Goal: Information Seeking & Learning: Learn about a topic

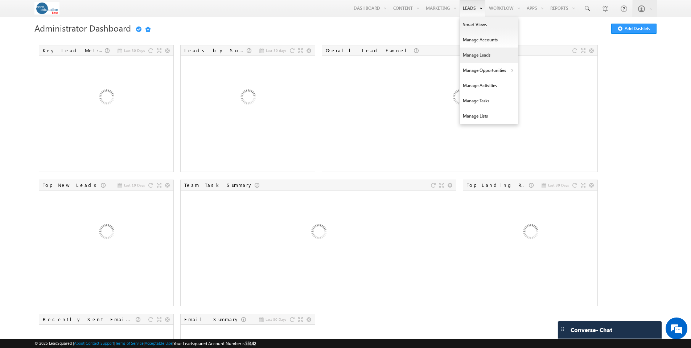
click at [474, 55] on link "Manage Leads" at bounding box center [489, 54] width 58 height 15
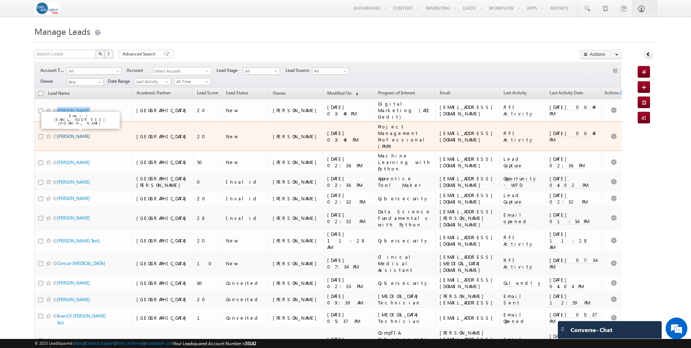
click at [71, 133] on link "[PERSON_NAME]" at bounding box center [73, 135] width 33 height 5
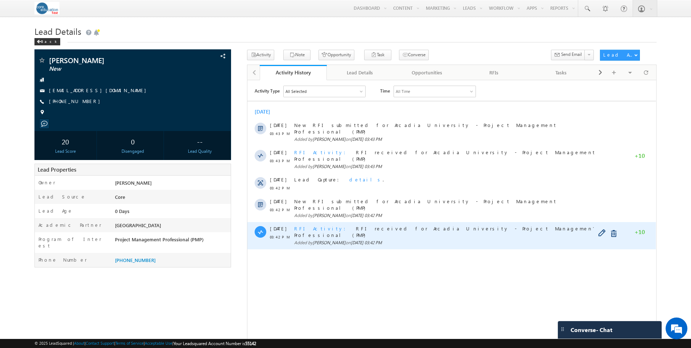
click at [310, 225] on span "RFI Activity" at bounding box center [322, 228] width 56 height 6
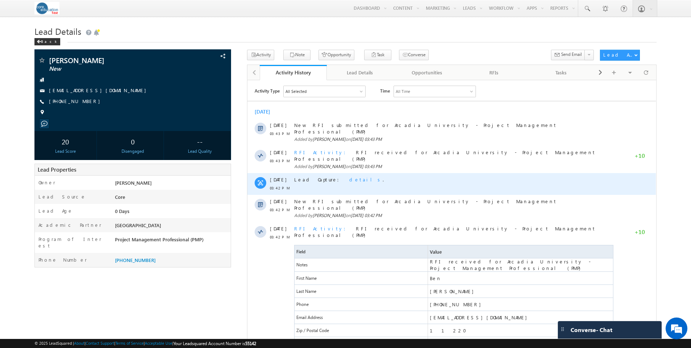
click at [349, 176] on span "details" at bounding box center [365, 179] width 33 height 6
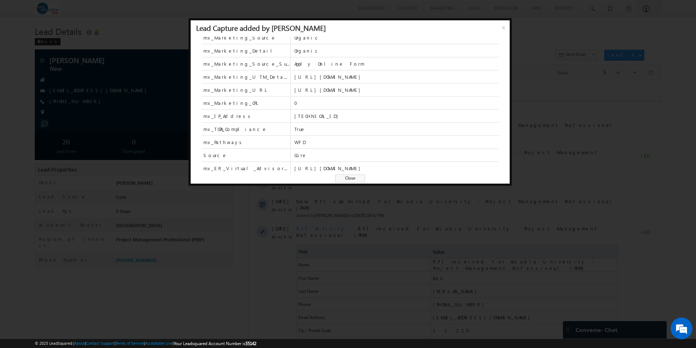
click at [351, 179] on span "Close" at bounding box center [350, 178] width 30 height 8
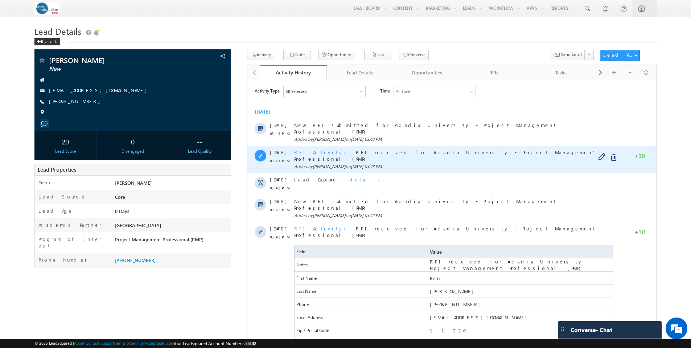
click at [306, 149] on span "RFI Activity" at bounding box center [322, 152] width 56 height 6
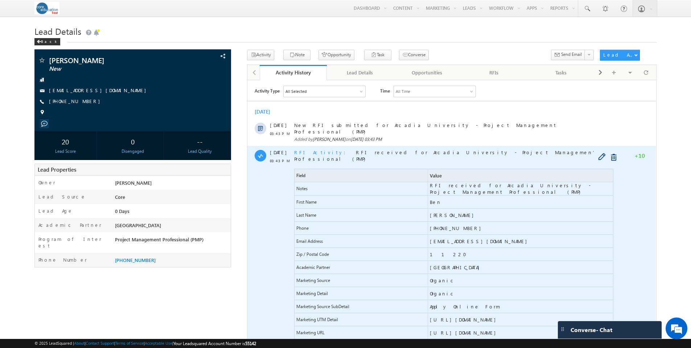
click at [306, 149] on span "RFI Activity" at bounding box center [322, 152] width 56 height 6
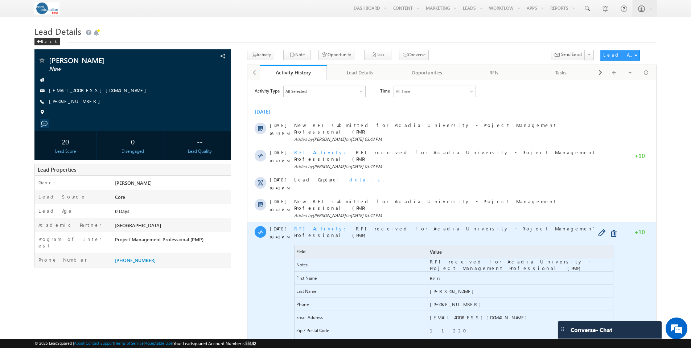
click at [309, 225] on span "RFI Activity" at bounding box center [322, 228] width 56 height 6
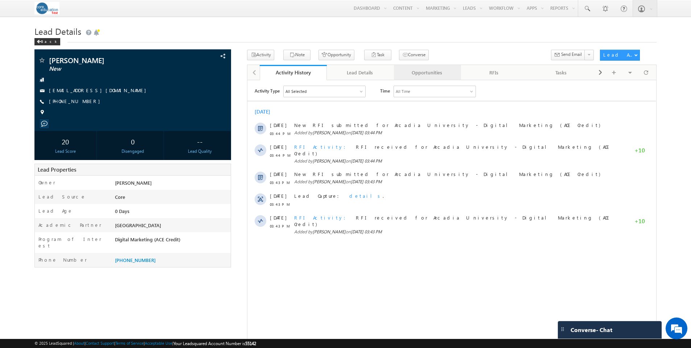
click at [418, 71] on div "Opportunities" at bounding box center [426, 72] width 55 height 9
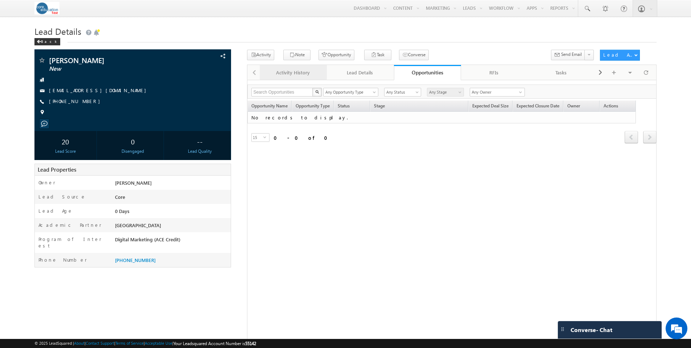
click at [297, 75] on div "Activity History" at bounding box center [292, 72] width 55 height 9
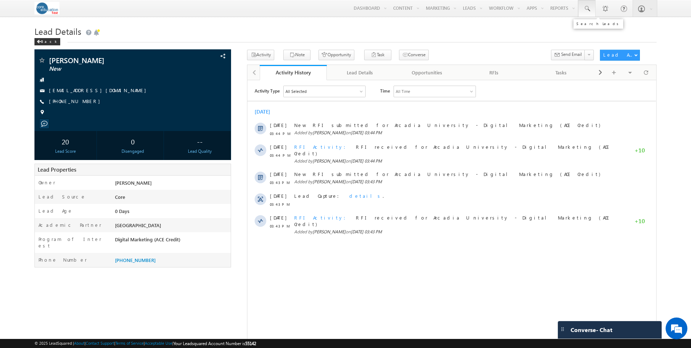
click at [585, 10] on span at bounding box center [586, 8] width 7 height 7
type input "zadeh"
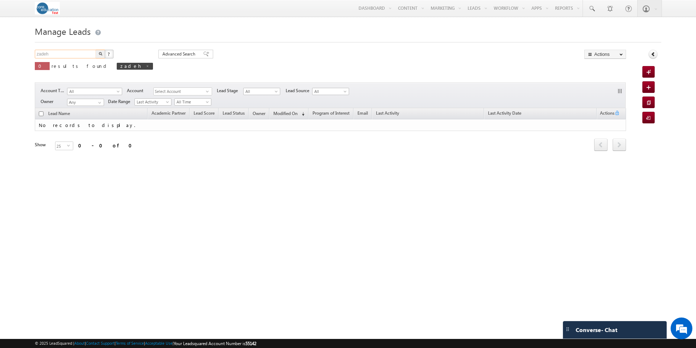
drag, startPoint x: 51, startPoint y: 55, endPoint x: 14, endPoint y: 51, distance: 37.2
click at [14, 51] on body "Menu [PERSON_NAME] [PERSON_NAME] -test @core .edu" at bounding box center [348, 102] width 696 height 205
type input "[EMAIL_ADDRESS][DOMAIN_NAME]"
click at [96, 50] on button "button" at bounding box center [100, 54] width 9 height 9
click at [225, 68] on span at bounding box center [227, 66] width 4 height 4
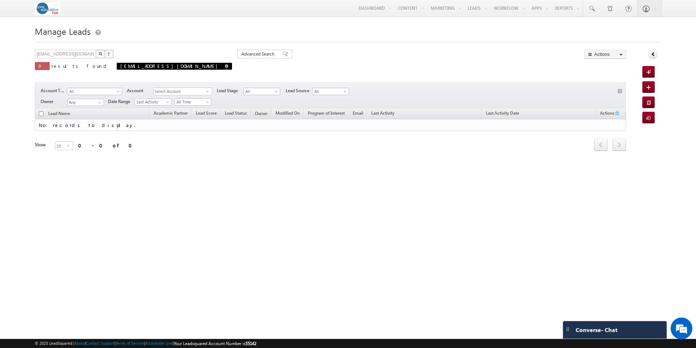
type input "Search Leads"
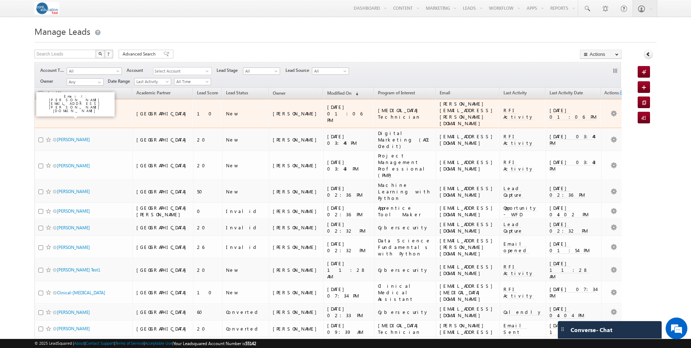
click at [72, 111] on link "[PERSON_NAME]" at bounding box center [73, 113] width 33 height 5
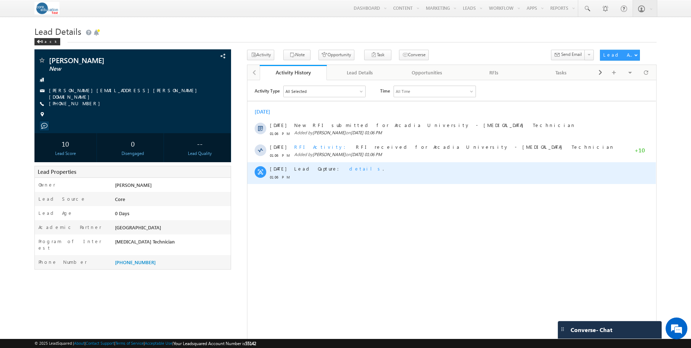
click at [349, 167] on span "details" at bounding box center [365, 168] width 33 height 6
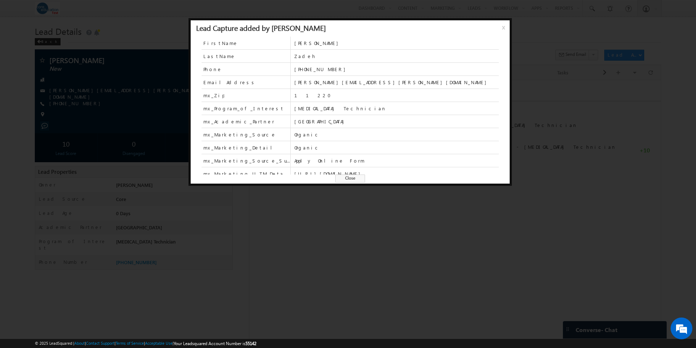
click at [503, 28] on span "x" at bounding box center [505, 30] width 6 height 13
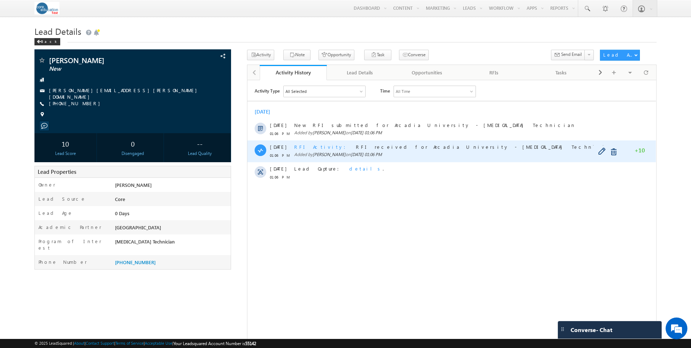
click at [304, 146] on span "RFI Activity" at bounding box center [322, 146] width 56 height 6
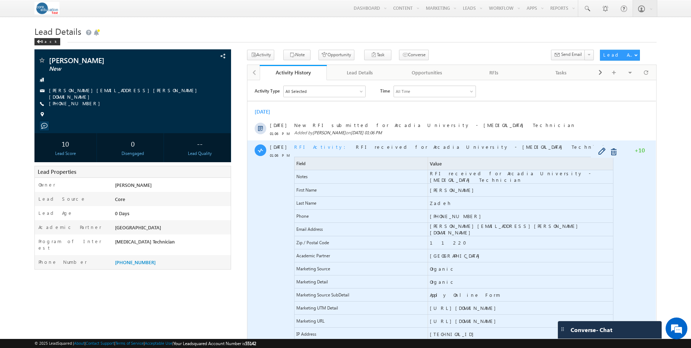
click at [308, 148] on span "RFI Activity" at bounding box center [322, 146] width 56 height 6
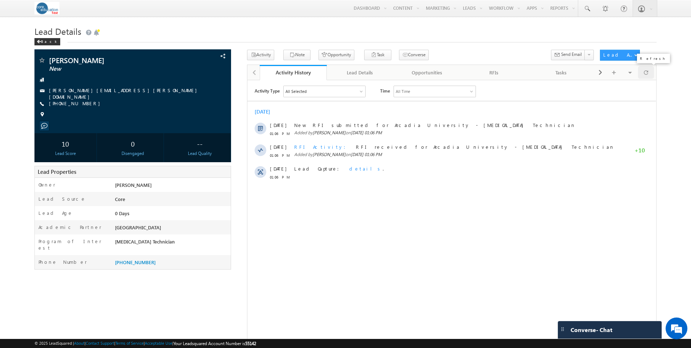
click at [645, 74] on span at bounding box center [645, 72] width 4 height 13
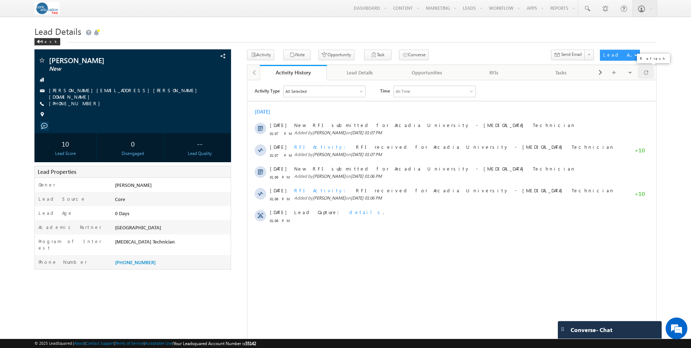
click at [647, 73] on span at bounding box center [645, 72] width 4 height 13
click at [647, 74] on span at bounding box center [645, 72] width 4 height 13
click at [646, 74] on span at bounding box center [645, 72] width 4 height 13
click at [644, 75] on span at bounding box center [645, 72] width 4 height 13
click at [646, 73] on span at bounding box center [645, 72] width 4 height 13
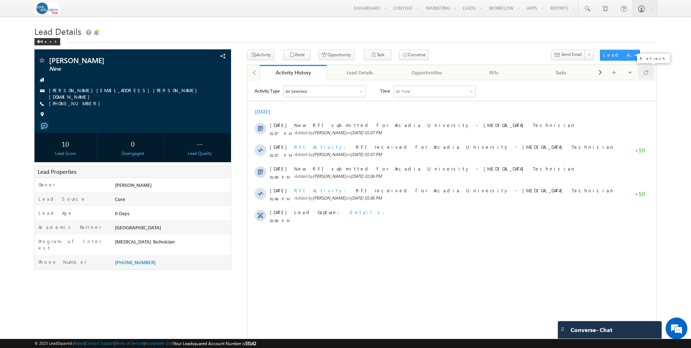
click at [646, 74] on span at bounding box center [645, 72] width 4 height 13
click at [646, 73] on span at bounding box center [645, 72] width 4 height 13
click at [644, 73] on span at bounding box center [645, 72] width 4 height 13
click at [645, 75] on span at bounding box center [645, 72] width 4 height 13
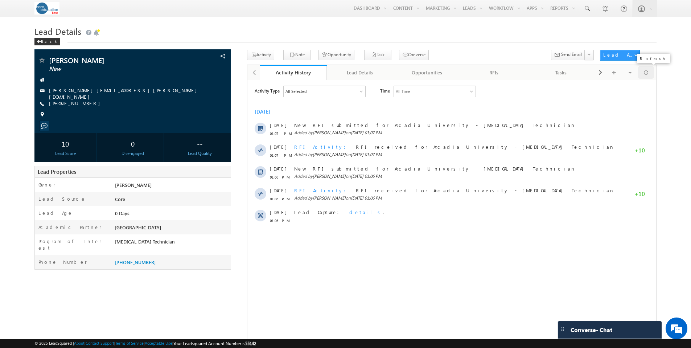
click at [646, 73] on span at bounding box center [645, 72] width 4 height 13
click at [645, 72] on span at bounding box center [645, 72] width 4 height 13
click at [646, 73] on span at bounding box center [645, 72] width 4 height 13
click at [643, 72] on span at bounding box center [645, 72] width 4 height 13
click at [645, 73] on span at bounding box center [645, 72] width 4 height 13
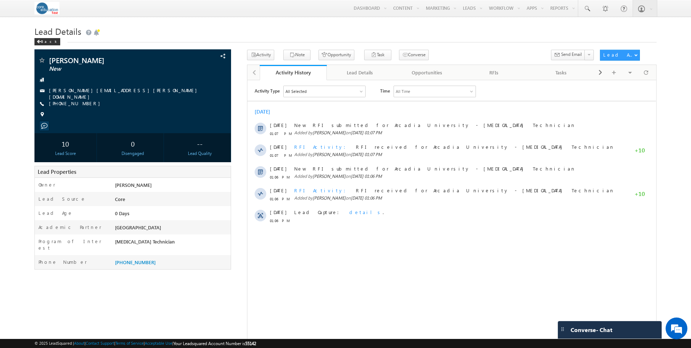
click at [360, 92] on div at bounding box center [362, 92] width 4 height 4
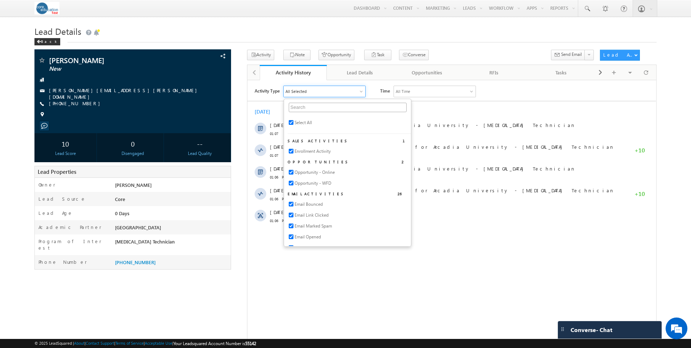
click at [360, 92] on div at bounding box center [362, 92] width 4 height 4
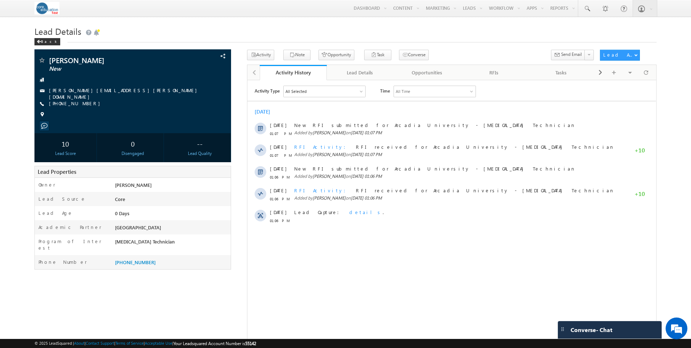
click at [443, 51] on div "Activity Clinicals Student Success Email Note Opportunity Task Meeting Follow-U…" at bounding box center [421, 56] width 348 height 13
click at [645, 71] on span at bounding box center [645, 72] width 4 height 13
click at [647, 73] on span at bounding box center [645, 72] width 4 height 13
click at [648, 75] on div at bounding box center [646, 72] width 16 height 13
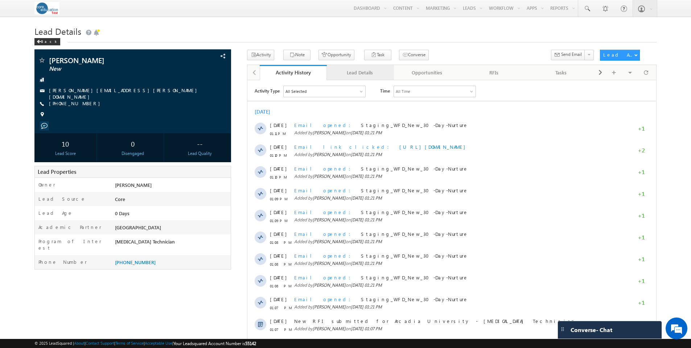
click at [369, 74] on div "Lead Details" at bounding box center [359, 72] width 55 height 9
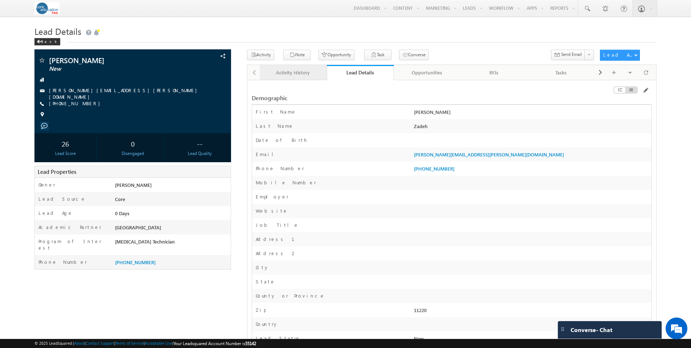
click at [303, 73] on div "Activity History" at bounding box center [292, 72] width 55 height 9
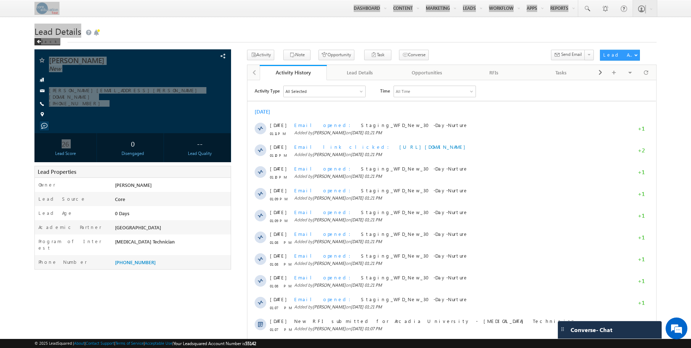
drag, startPoint x: 21, startPoint y: 40, endPoint x: 88, endPoint y: 145, distance: 124.1
click at [88, 145] on body "Menu [PERSON_NAME] [PERSON_NAME] -test @core .edu" at bounding box center [345, 189] width 691 height 378
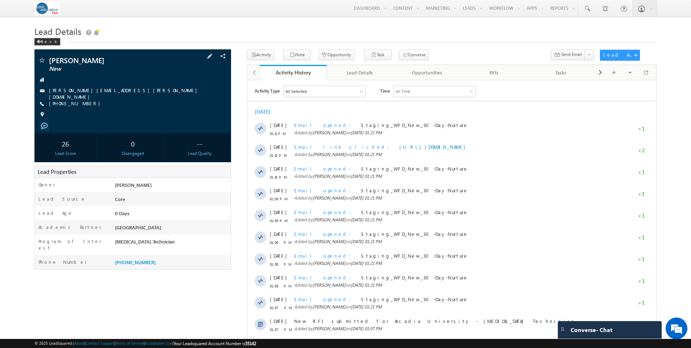
drag, startPoint x: 176, startPoint y: 106, endPoint x: 179, endPoint y: 122, distance: 16.3
click at [176, 106] on div "[PERSON_NAME] New [PERSON_NAME][EMAIL_ADDRESS][PERSON_NAME][DOMAIN_NAME] [PHONE…" at bounding box center [132, 89] width 189 height 65
drag, startPoint x: 185, startPoint y: 243, endPoint x: 194, endPoint y: 248, distance: 10.1
click at [186, 243] on div "[MEDICAL_DATA] Technician" at bounding box center [171, 243] width 117 height 10
click at [175, 287] on div "[PERSON_NAME] New" at bounding box center [345, 214] width 622 height 328
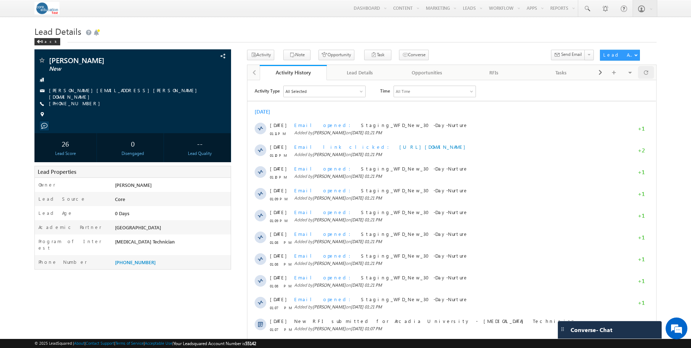
click at [646, 71] on span at bounding box center [645, 72] width 4 height 13
click at [669, 77] on body "Menu [PERSON_NAME] [PERSON_NAME] -test @core .edu" at bounding box center [345, 189] width 691 height 378
click at [645, 72] on span at bounding box center [645, 72] width 4 height 13
click at [649, 72] on div at bounding box center [646, 72] width 16 height 13
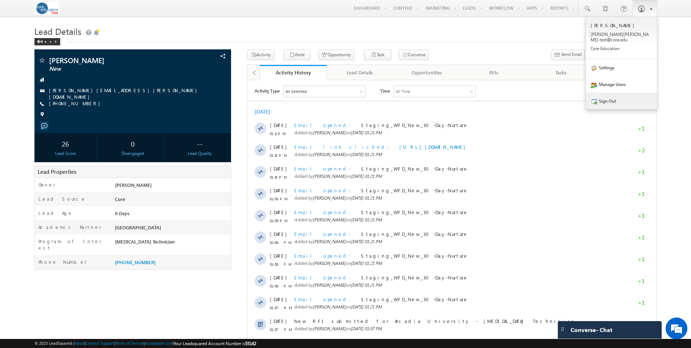
click at [608, 97] on link "Sign Out" at bounding box center [620, 100] width 71 height 17
